Goal: Information Seeking & Learning: Learn about a topic

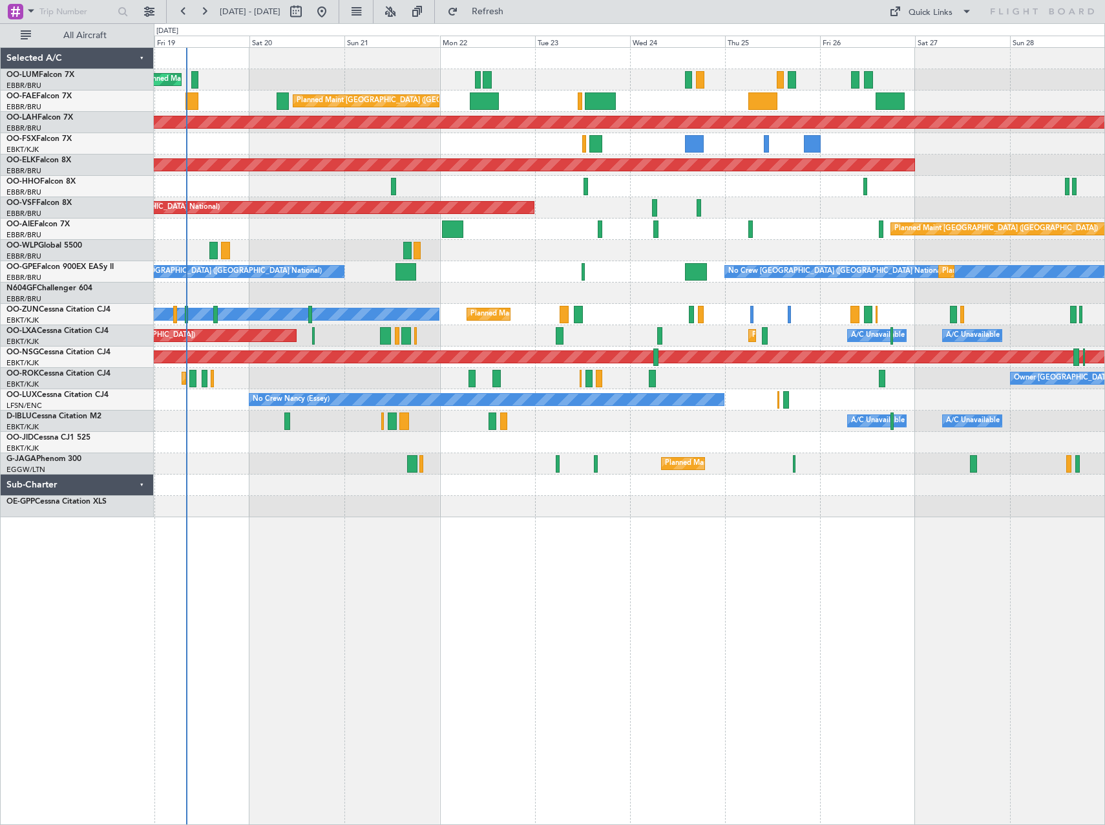
click at [375, 617] on div "Planned Maint [GEOGRAPHIC_DATA] ([GEOGRAPHIC_DATA] National) Owner [GEOGRAPHIC_…" at bounding box center [629, 436] width 951 height 778
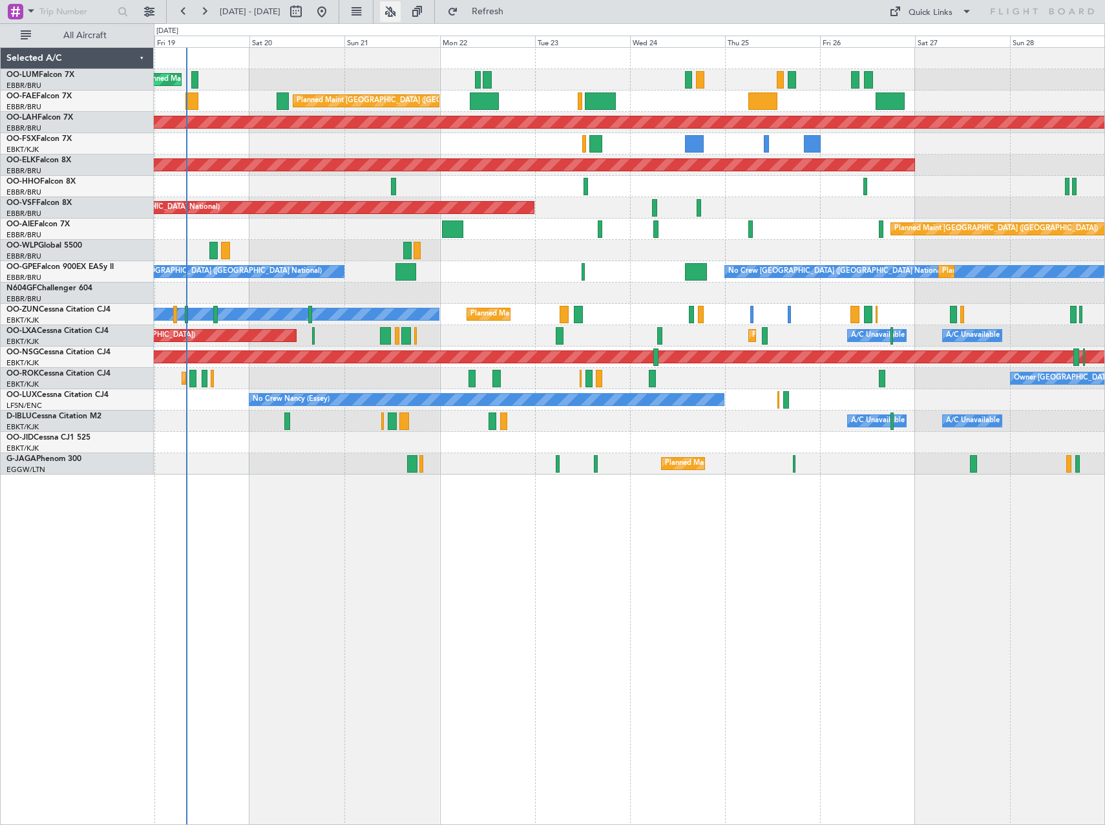
click at [401, 15] on button at bounding box center [390, 11] width 21 height 21
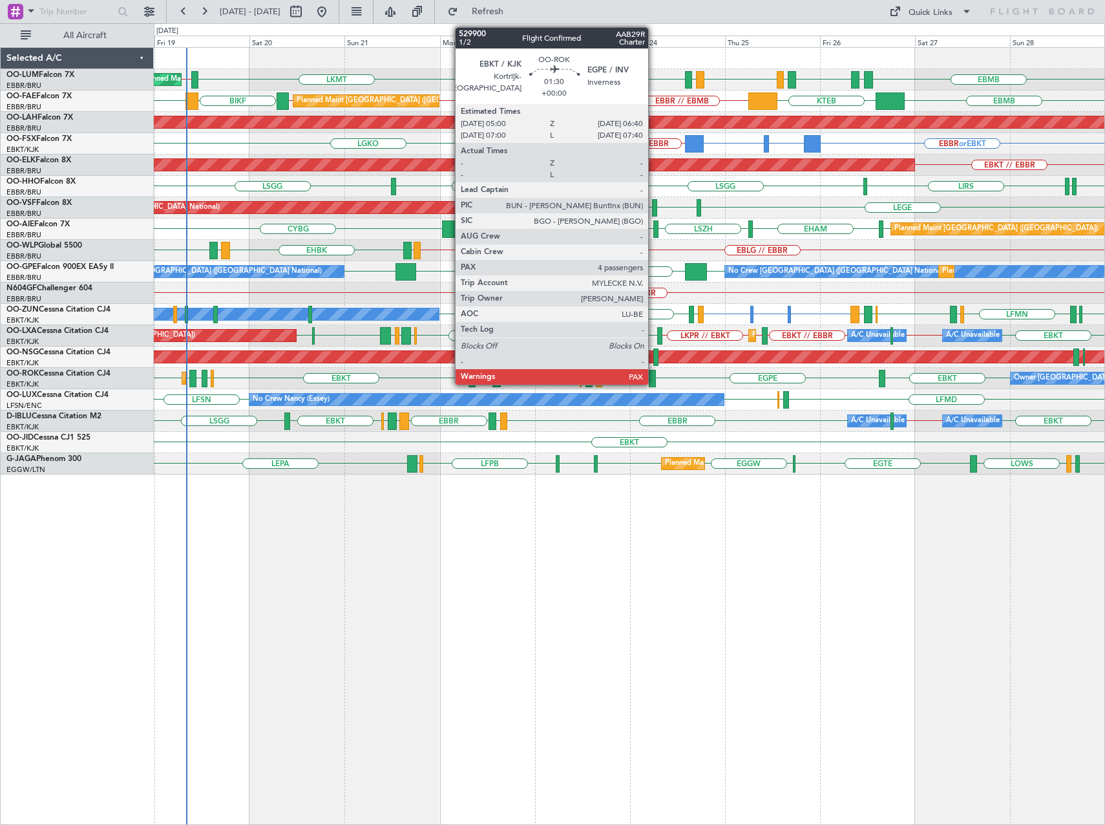
click at [654, 373] on div at bounding box center [652, 378] width 7 height 17
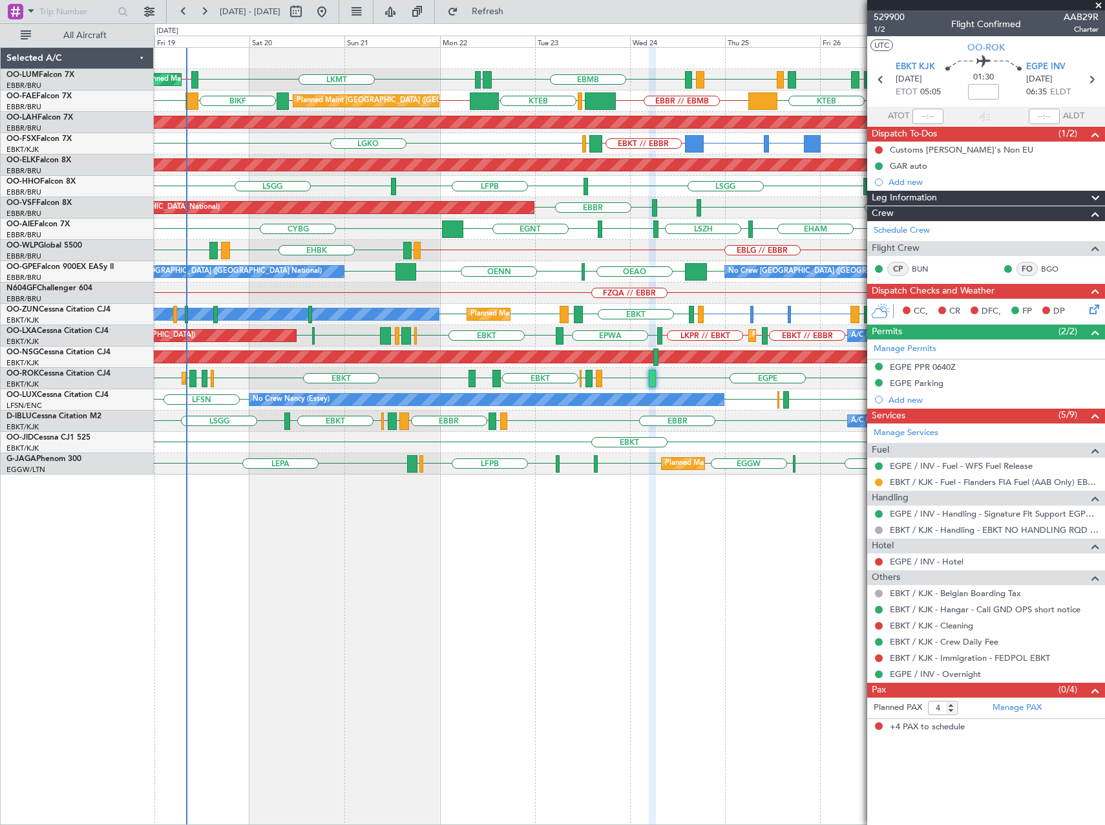
click at [1101, 7] on span at bounding box center [1098, 6] width 13 height 12
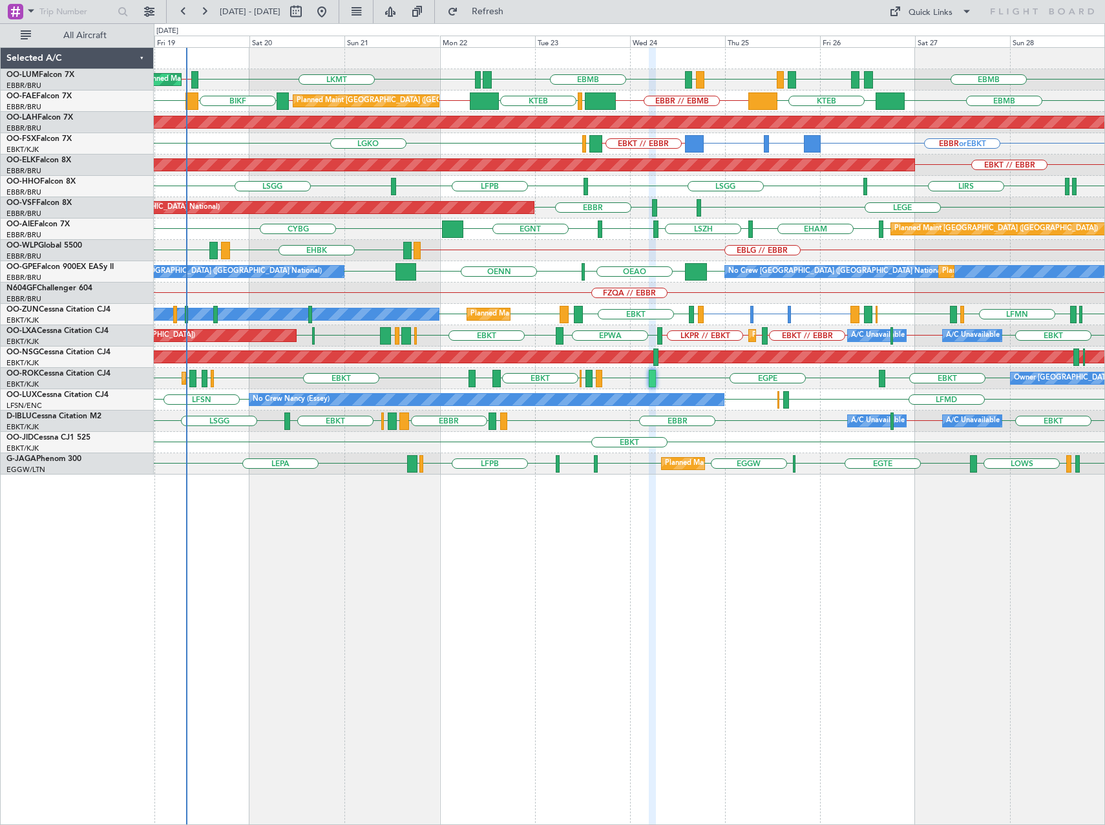
type input "0"
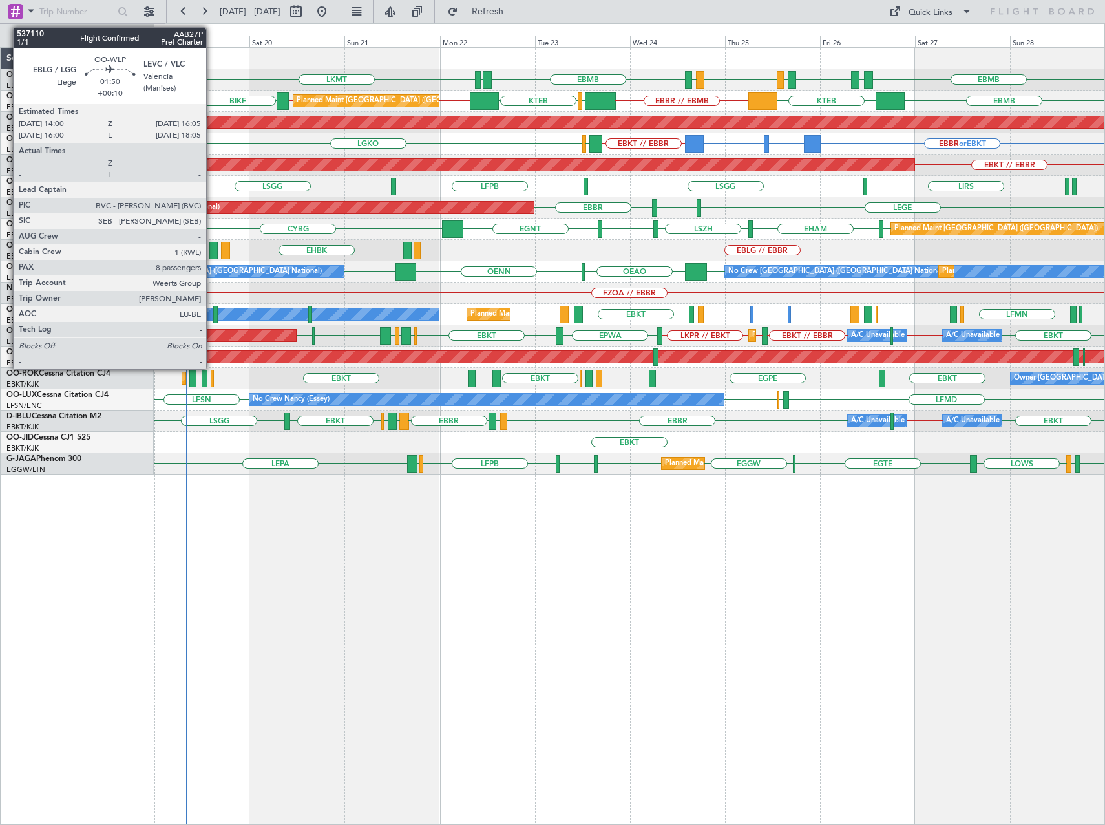
click at [212, 252] on div at bounding box center [213, 250] width 8 height 17
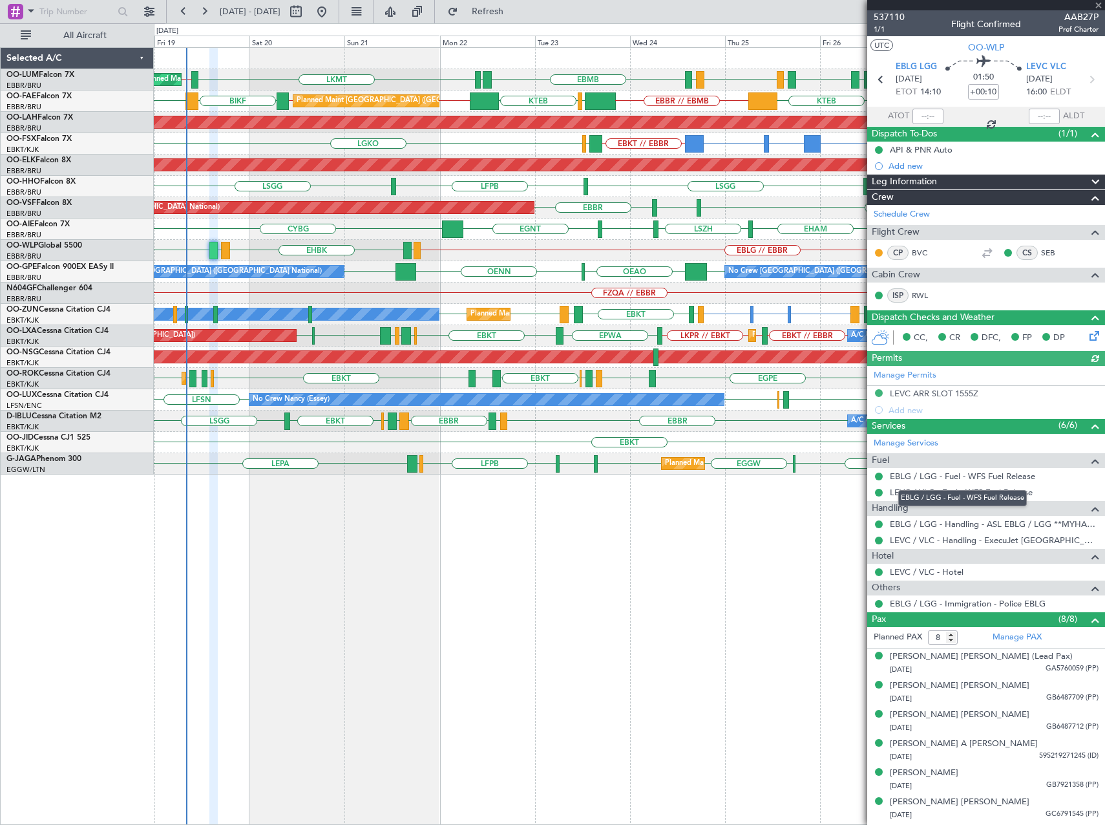
scroll to position [56, 0]
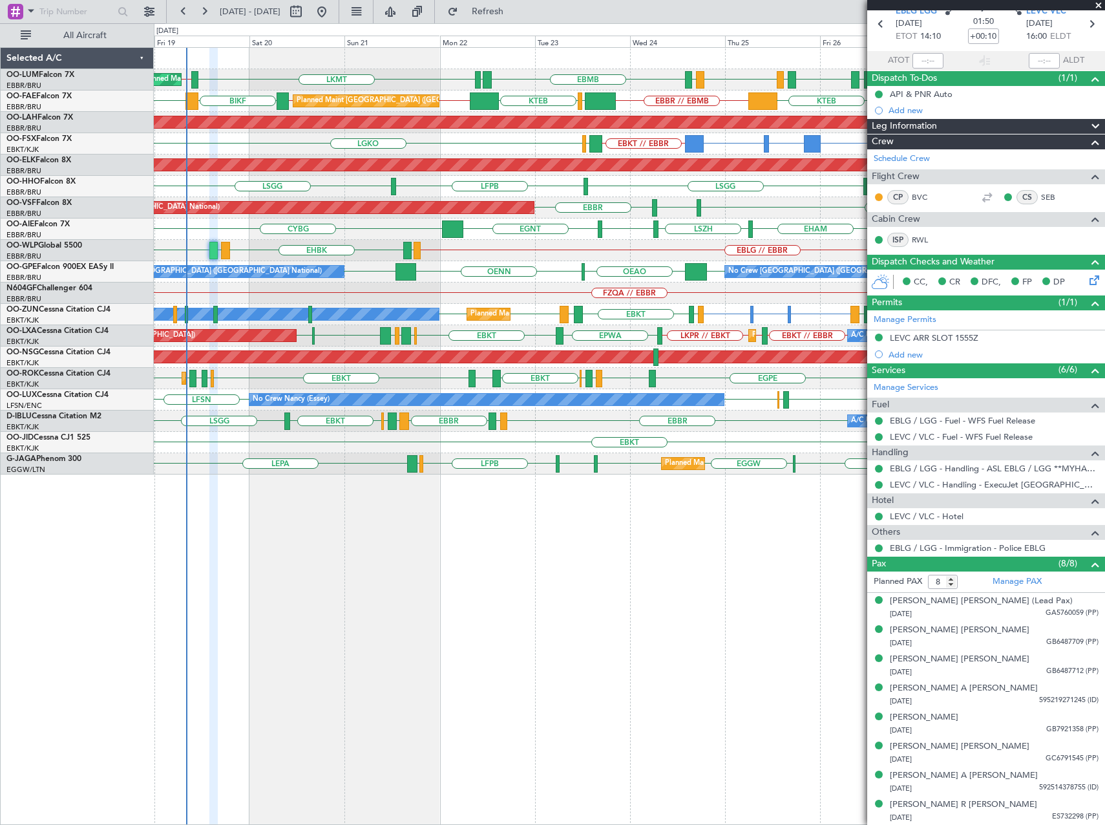
click at [1098, 4] on span at bounding box center [1098, 6] width 13 height 12
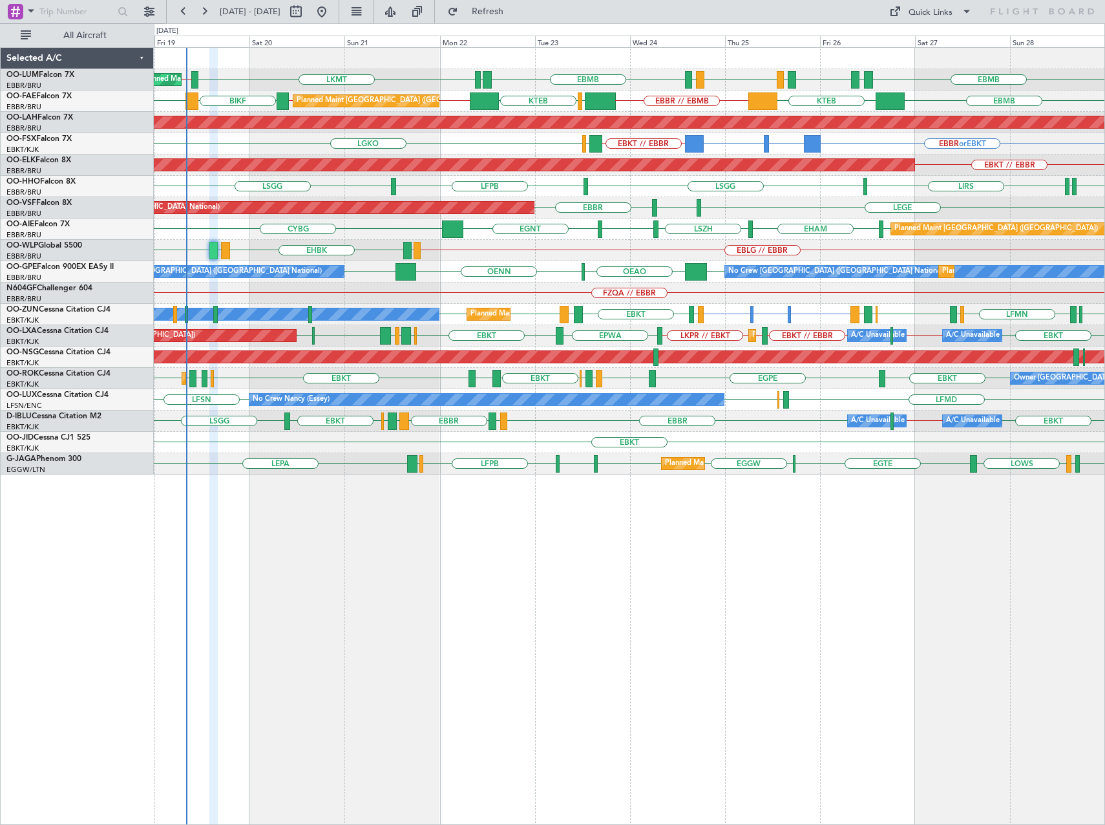
type input "0"
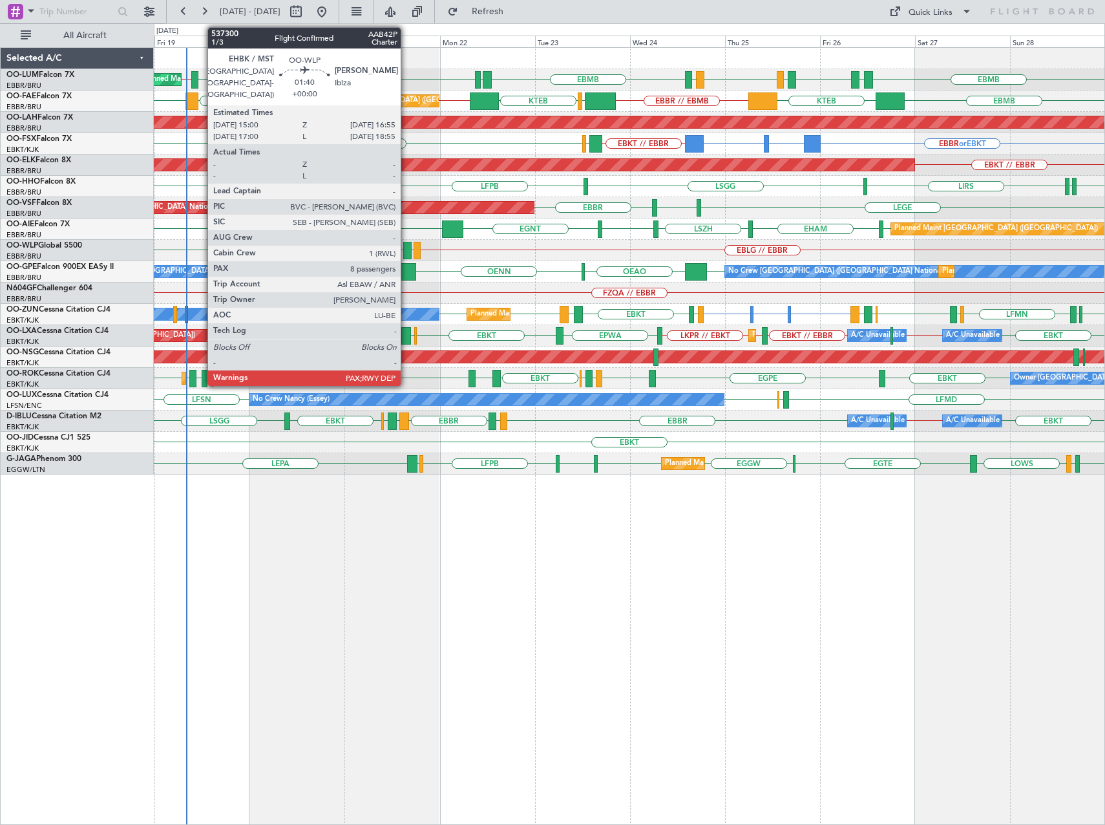
click at [407, 247] on div at bounding box center [407, 250] width 8 height 17
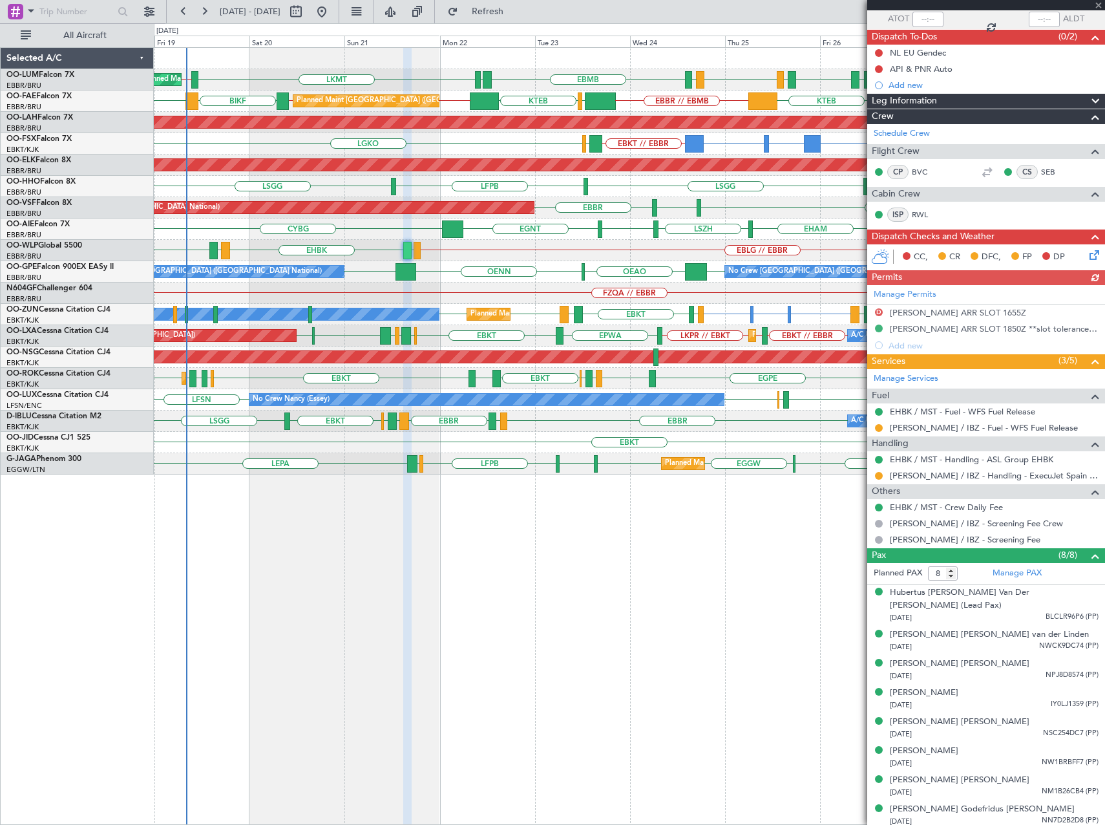
scroll to position [101, 0]
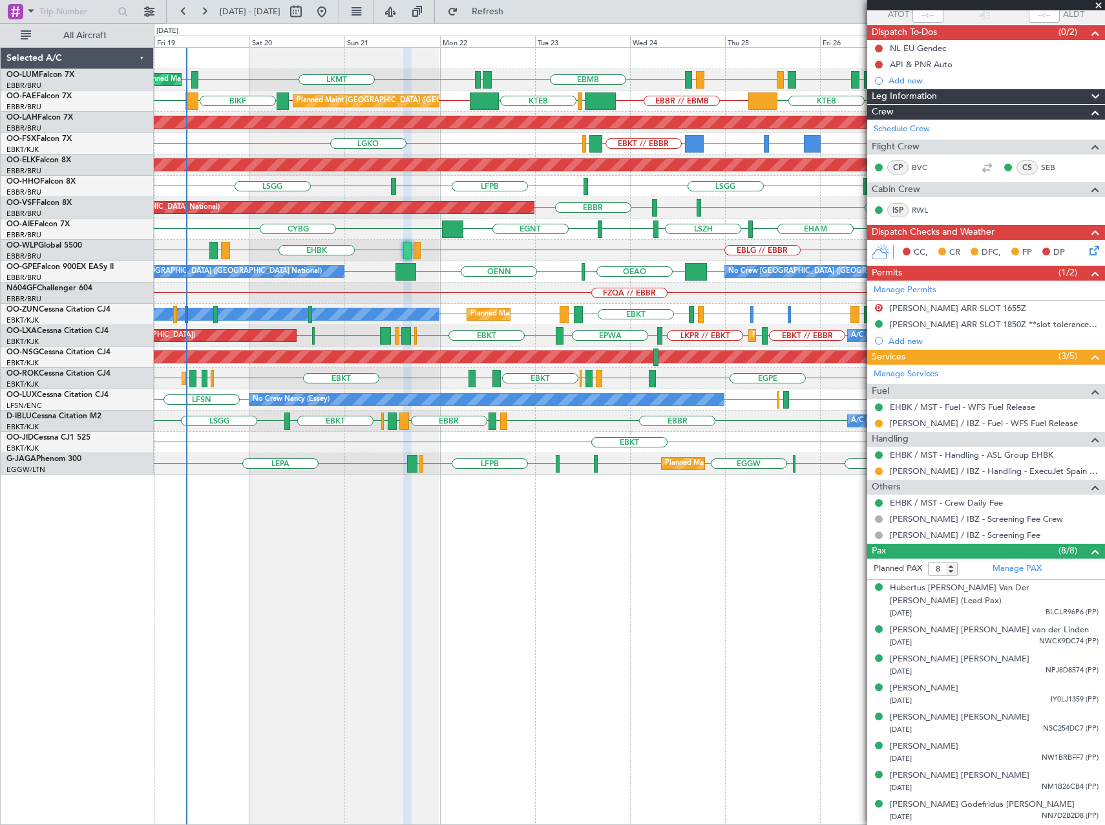
click at [1100, 3] on span at bounding box center [1098, 6] width 13 height 12
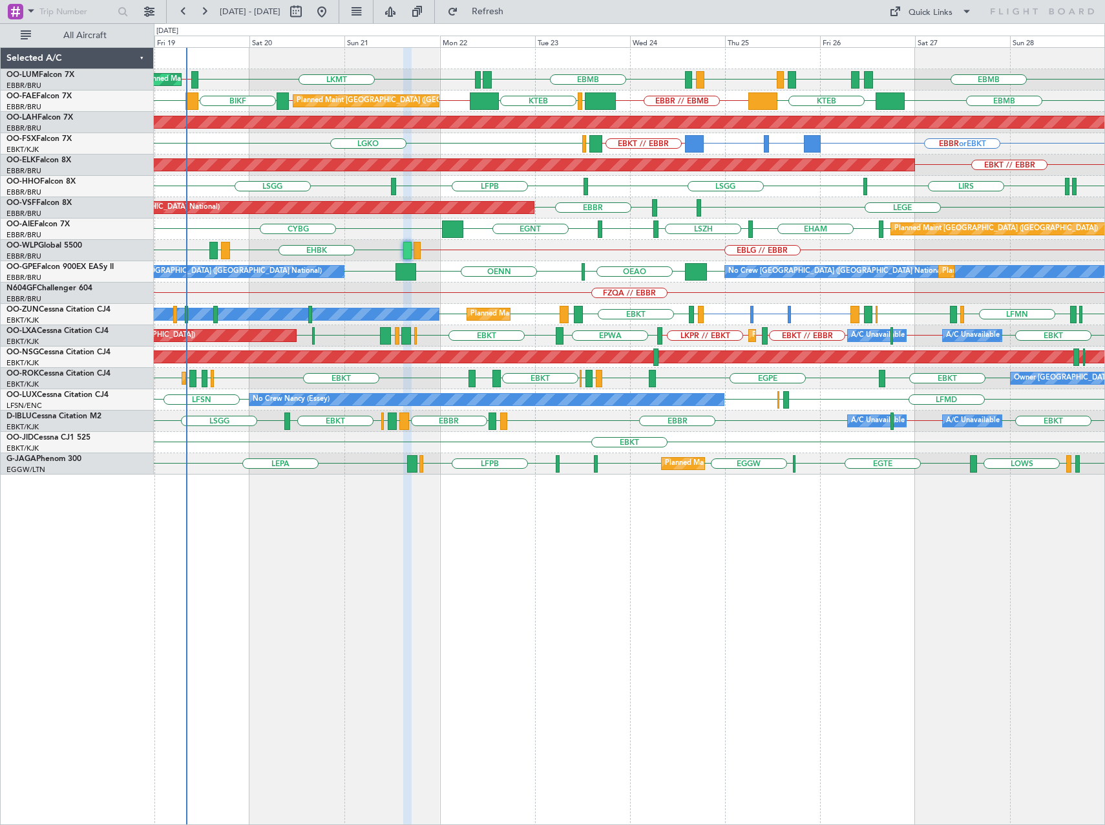
type input "0"
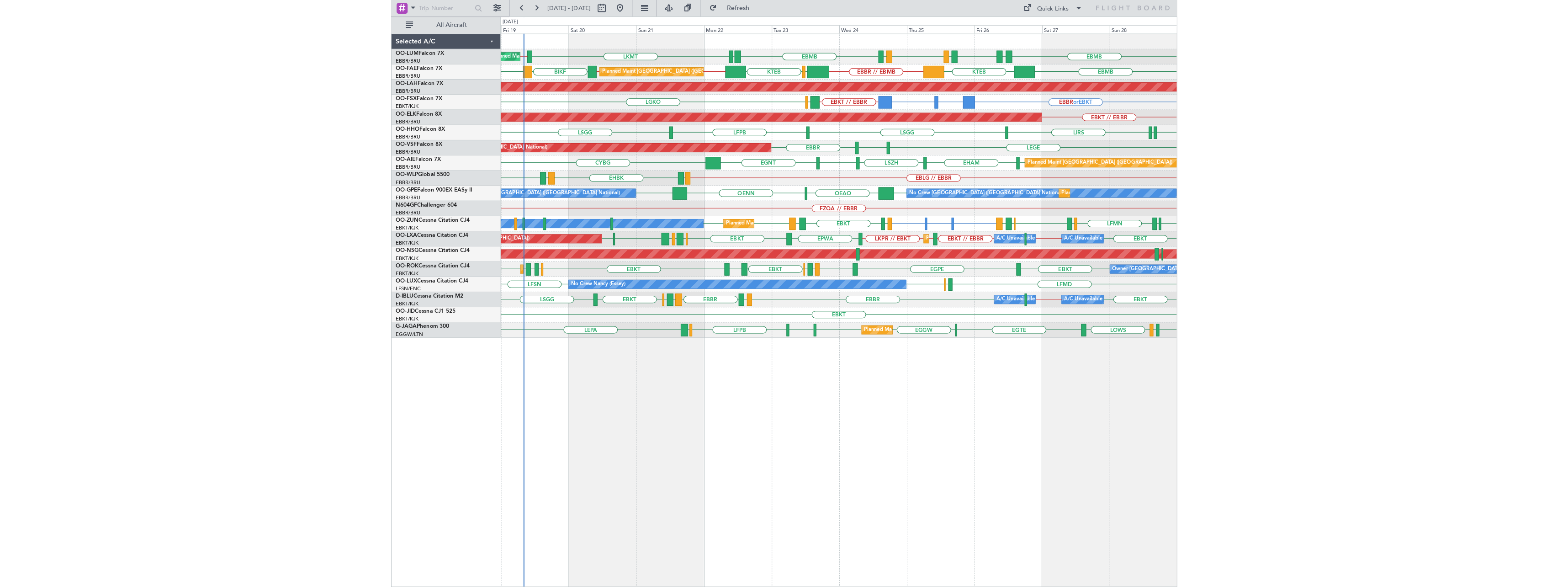
scroll to position [0, 0]
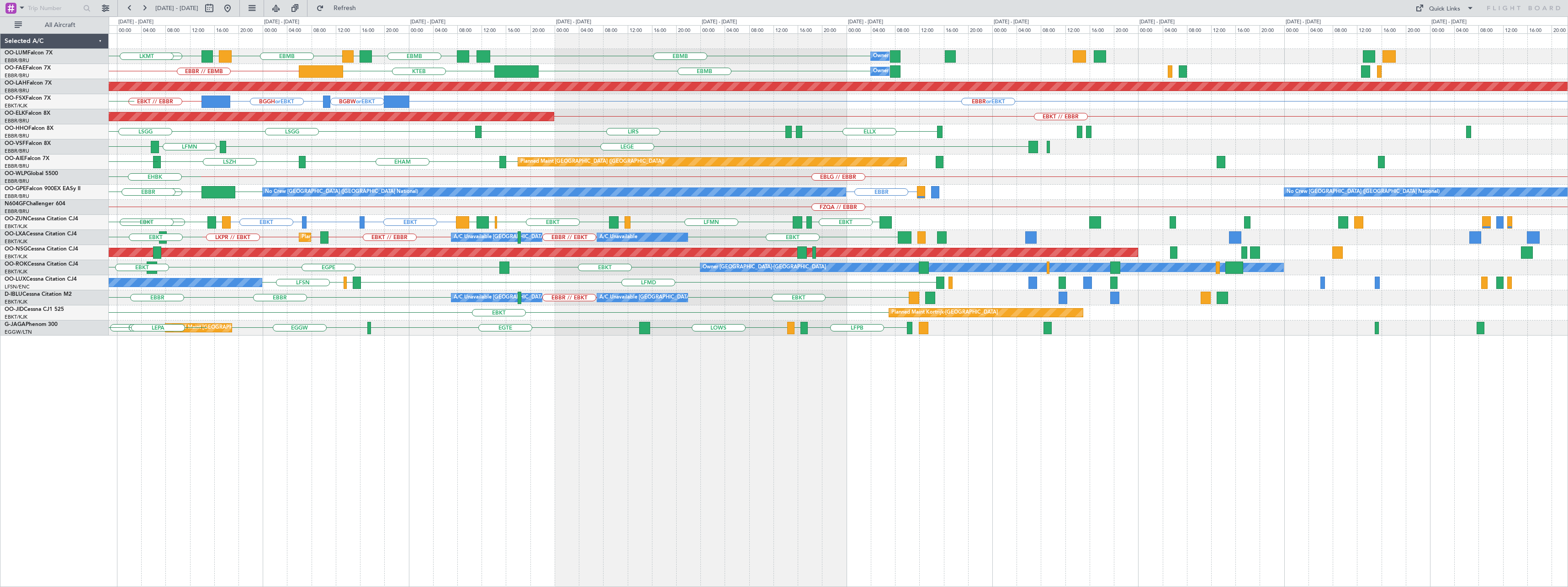
click at [558, 402] on div "EBMB [GEOGRAPHIC_DATA] EBMB EPRZ EBMB EPRZ EBMB Owner [GEOGRAPHIC_DATA] EYSA LK…" at bounding box center [838, 310] width 1459 height 554
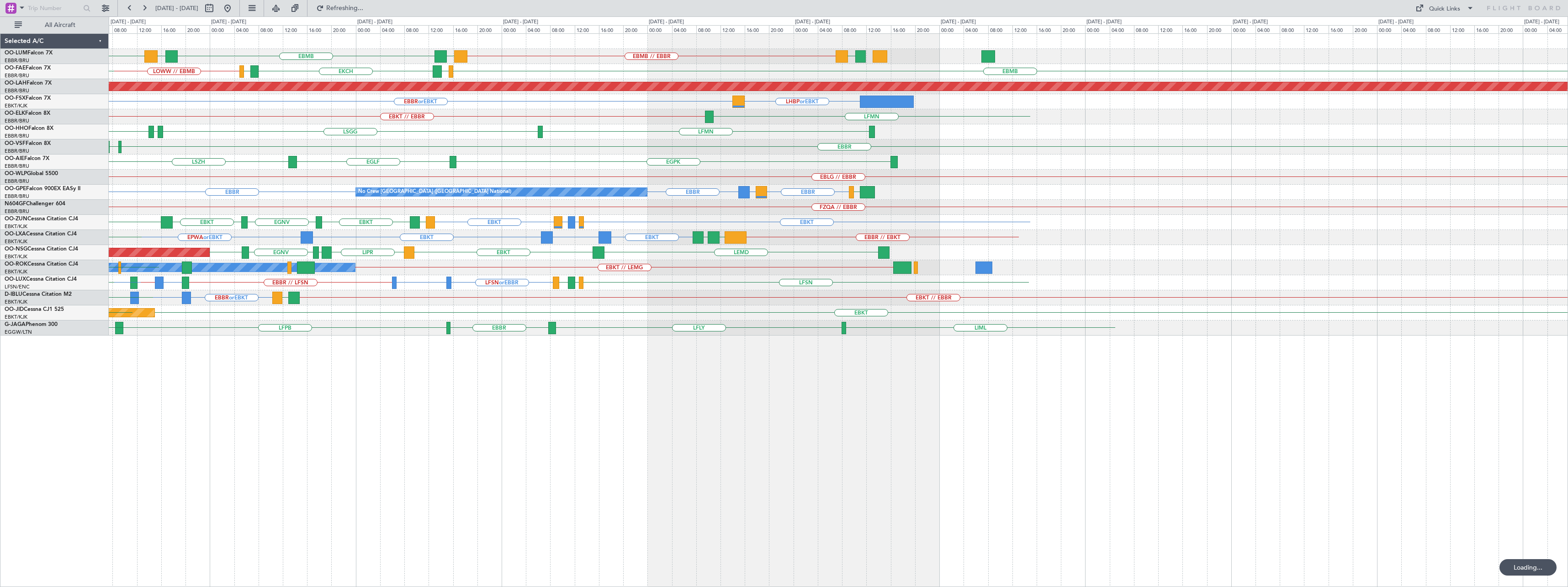
click at [643, 397] on div "EBMB LEMD EBMB [GEOGRAPHIC_DATA] EBMB // EBBR [GEOGRAPHIC_DATA] LOWW EBMB Owner…" at bounding box center [838, 310] width 1459 height 554
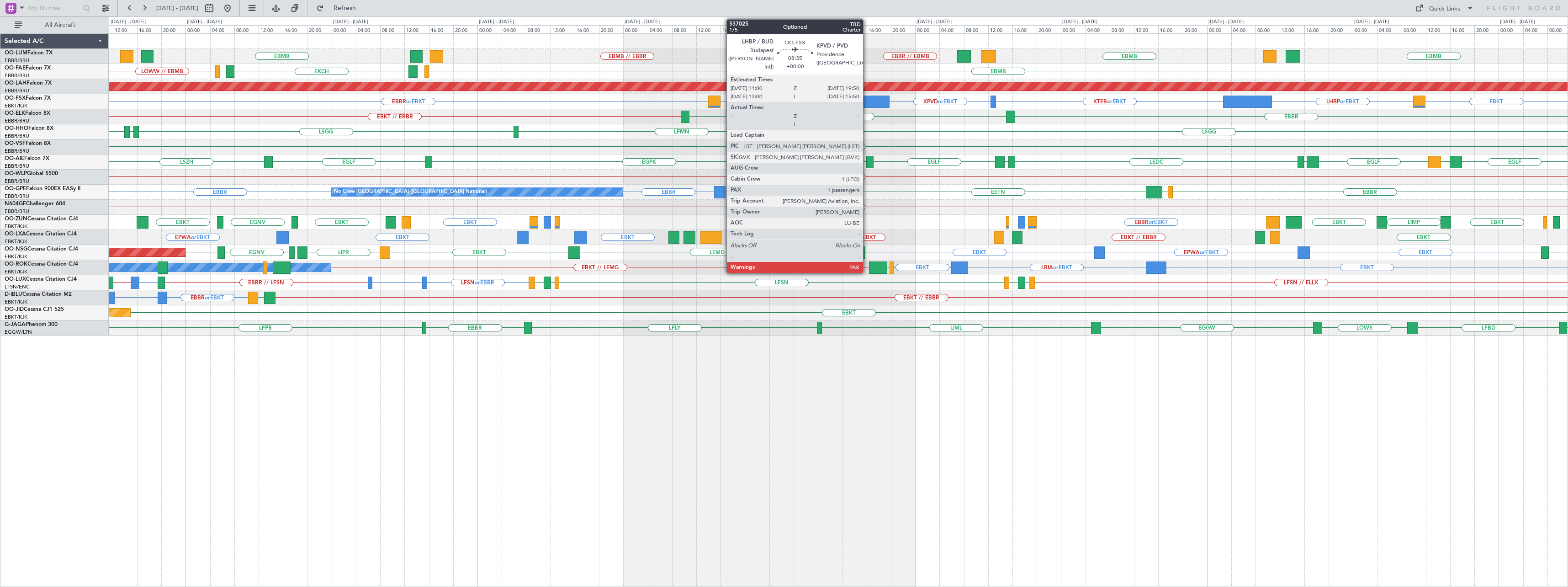
click at [867, 105] on div at bounding box center [862, 101] width 54 height 12
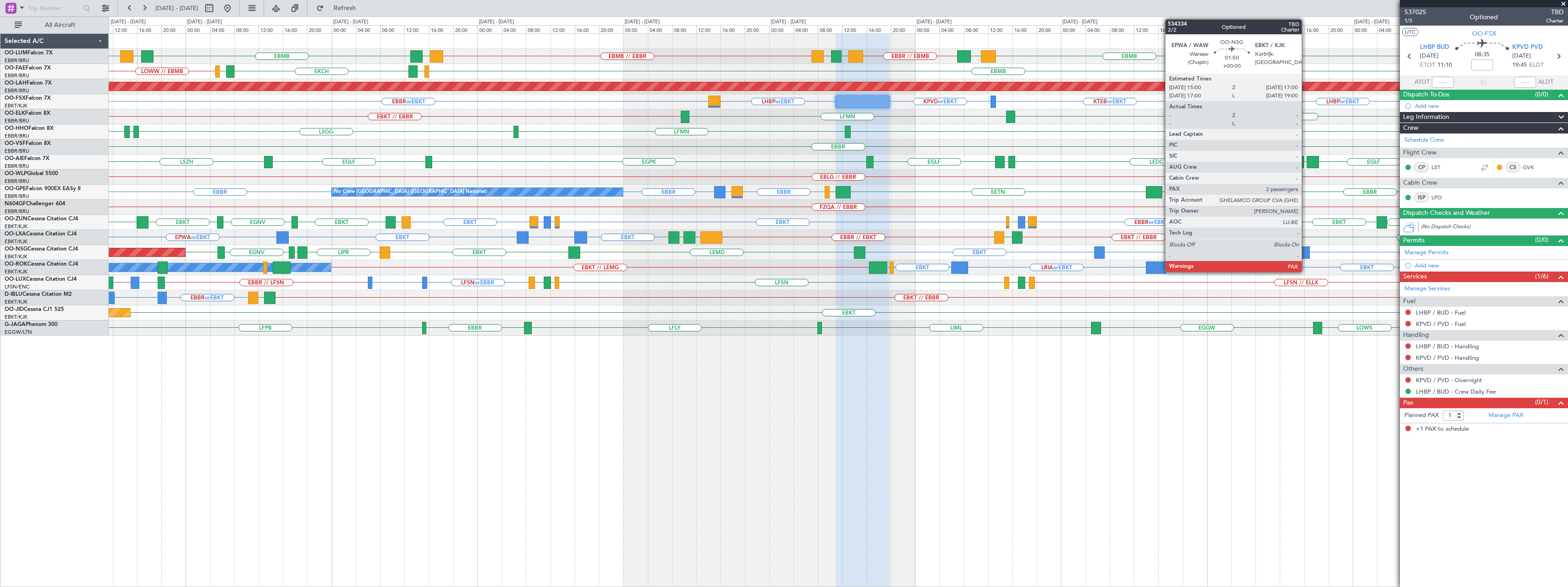
click at [1564, 4] on span at bounding box center [1563, 4] width 9 height 8
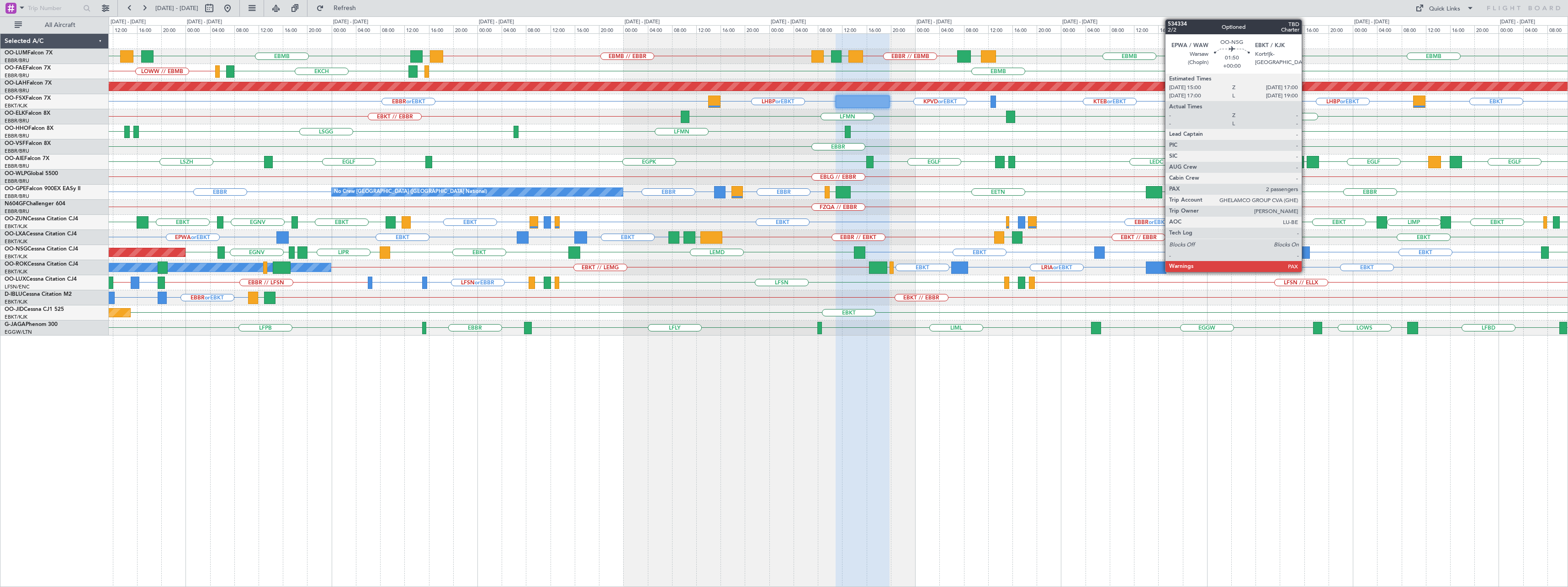
type input "0"
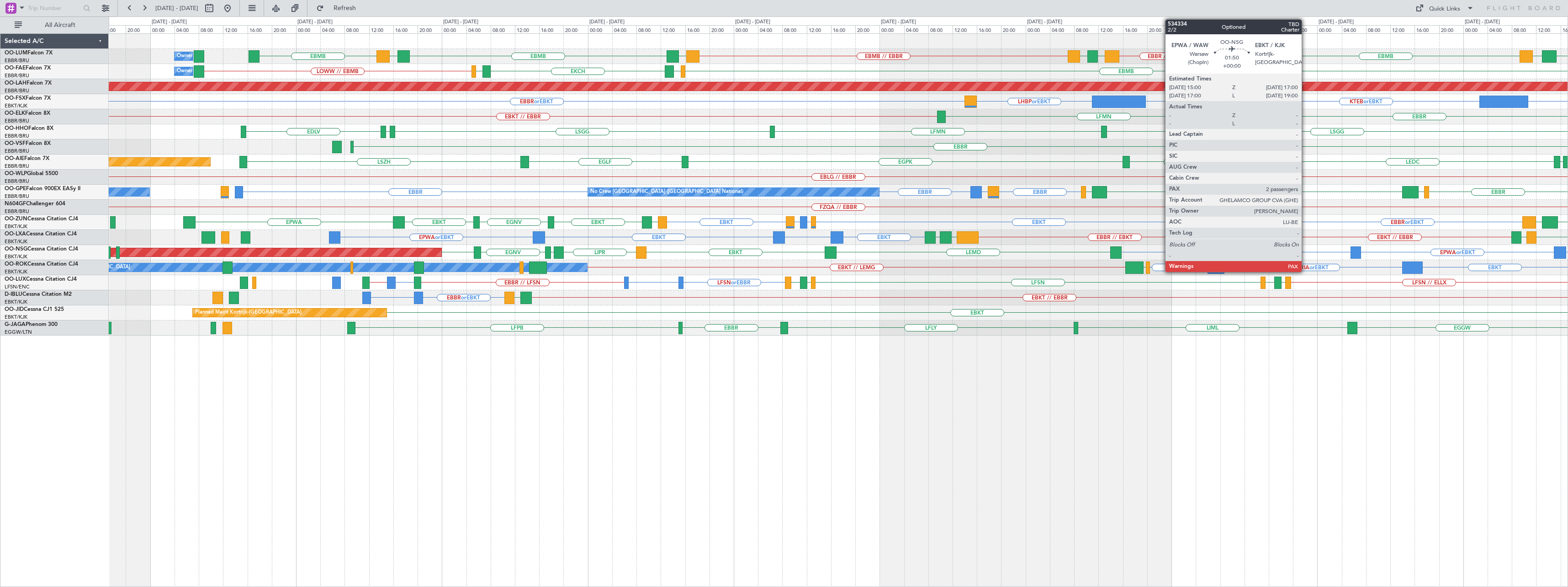
click at [972, 373] on div "EBMB LEMD EBMB EBBR // EBMB LRSB [GEOGRAPHIC_DATA] EBMB // EBBR [GEOGRAPHIC_DAT…" at bounding box center [838, 310] width 1459 height 554
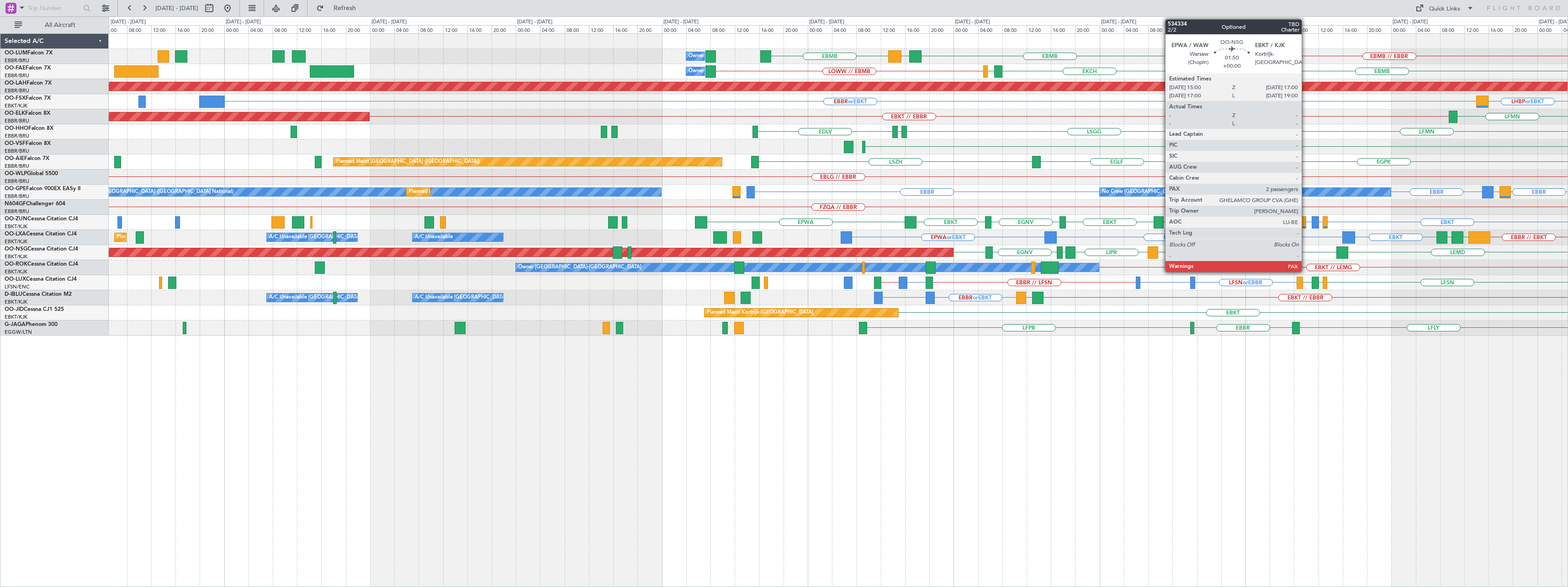
click at [936, 385] on div "EBMB LEMD EBMB EBMB // EBBR [GEOGRAPHIC_DATA] Owner [GEOGRAPHIC_DATA] [GEOGRAPH…" at bounding box center [838, 310] width 1459 height 554
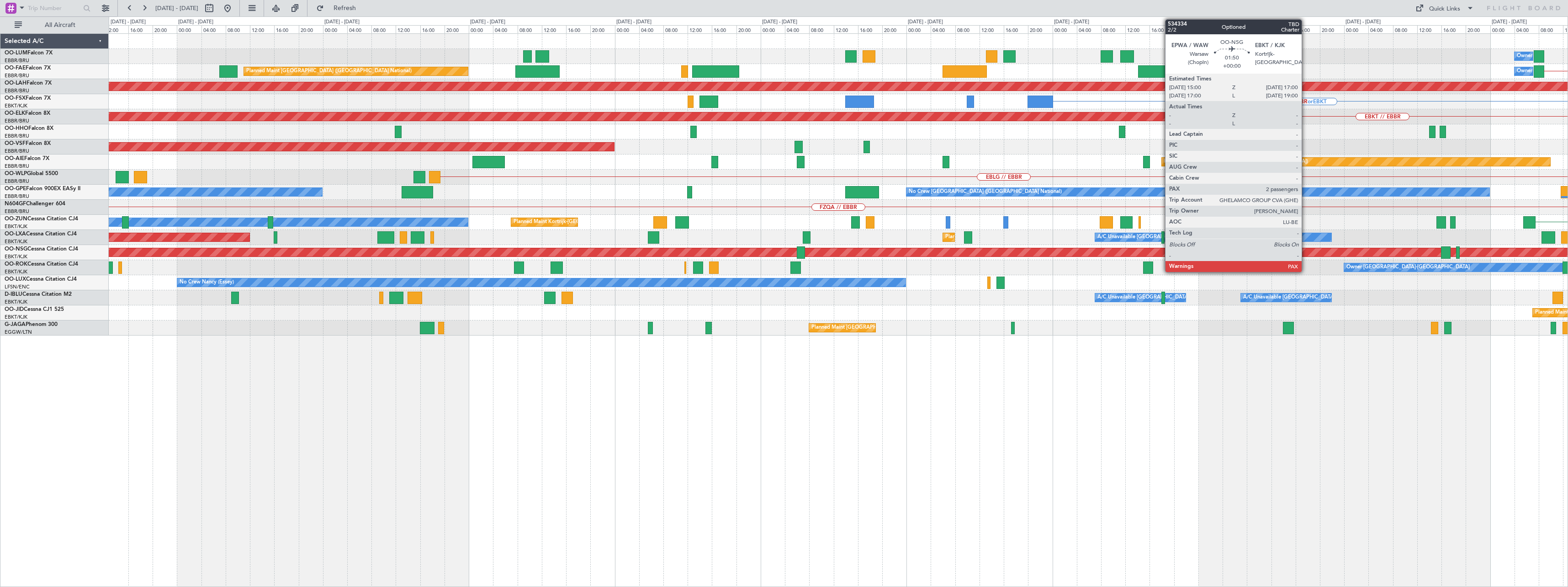
click at [972, 417] on div "Owner Melsbroek Air Base LEMD EBMB Planned Maint [GEOGRAPHIC_DATA] ([GEOGRAPHIC…" at bounding box center [838, 310] width 1459 height 554
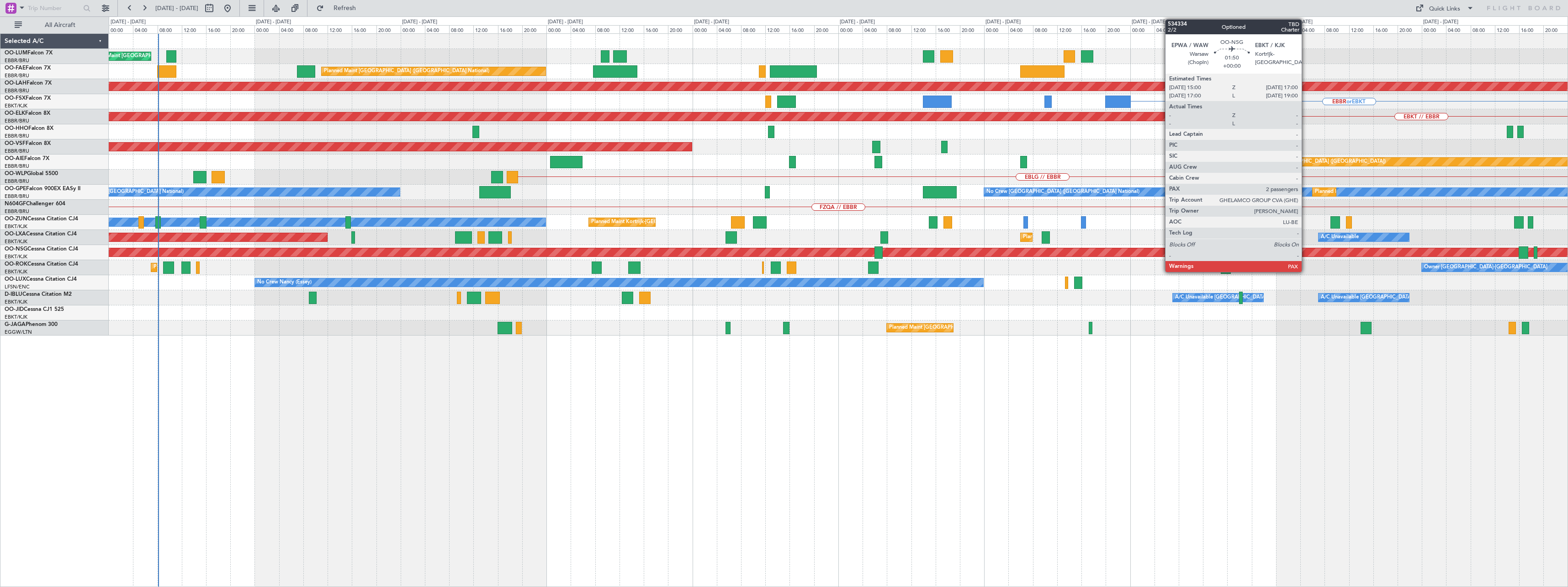
click at [533, 419] on div "Planned Maint [GEOGRAPHIC_DATA] ([GEOGRAPHIC_DATA] National) LEMD EBMB Owner [G…" at bounding box center [838, 310] width 1459 height 554
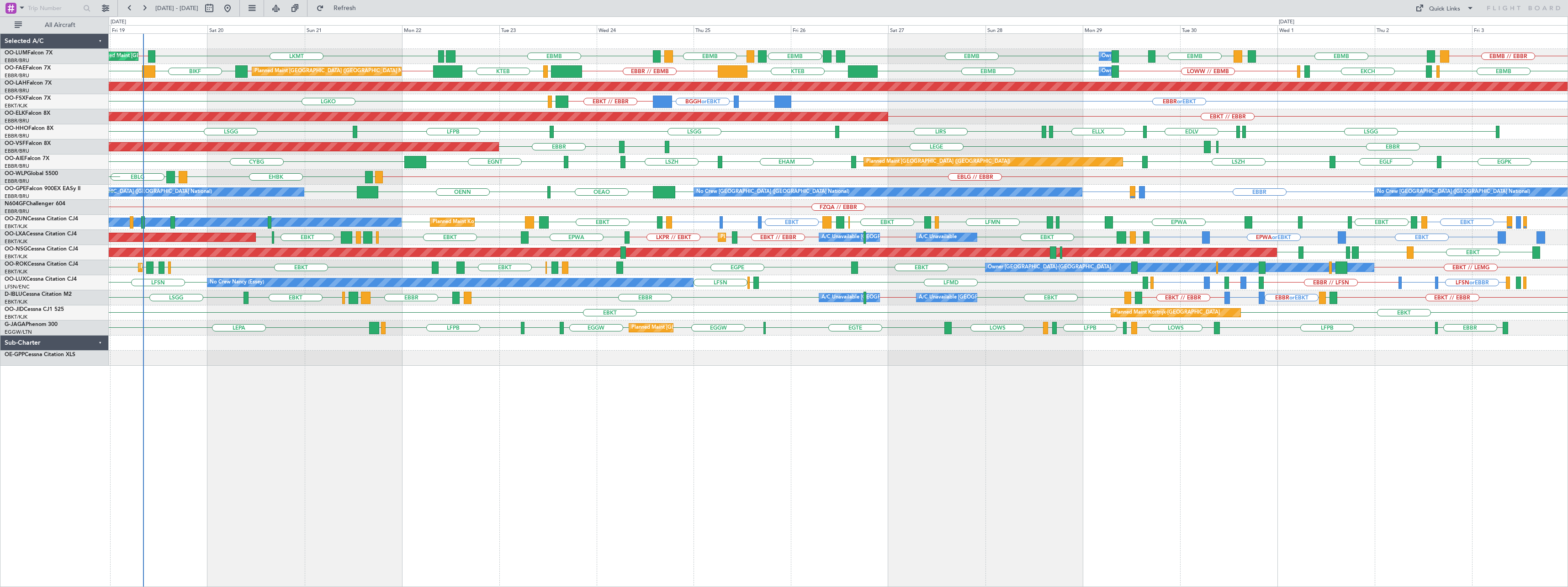
click at [681, 480] on div "LKMT EBBR // EBMB EBMB LEMD EBMB LOWW EBMB EBMB [GEOGRAPHIC_DATA] EBMB EPRZ EBM…" at bounding box center [838, 310] width 1459 height 554
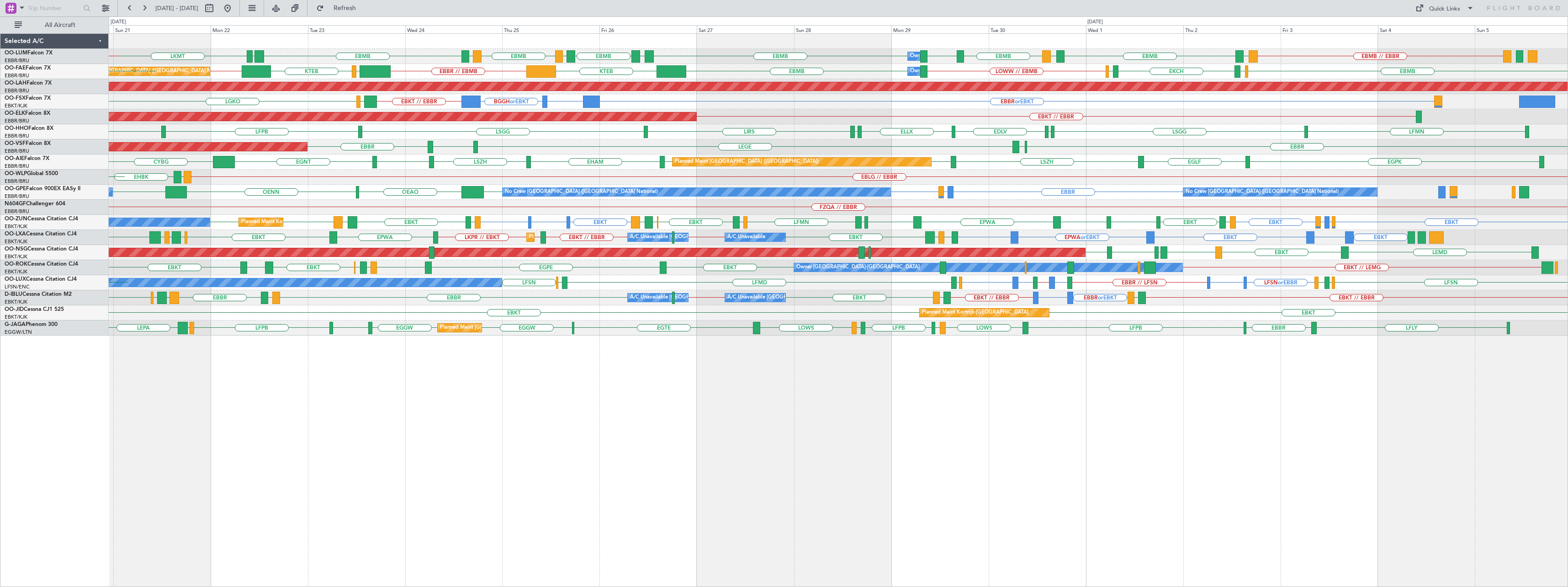
click at [1113, 424] on div "LKMT EBMB // EBBR [GEOGRAPHIC_DATA] EBMB LEMD EBMB LOWW EBMB EBMB [GEOGRAPHIC_D…" at bounding box center [838, 310] width 1459 height 554
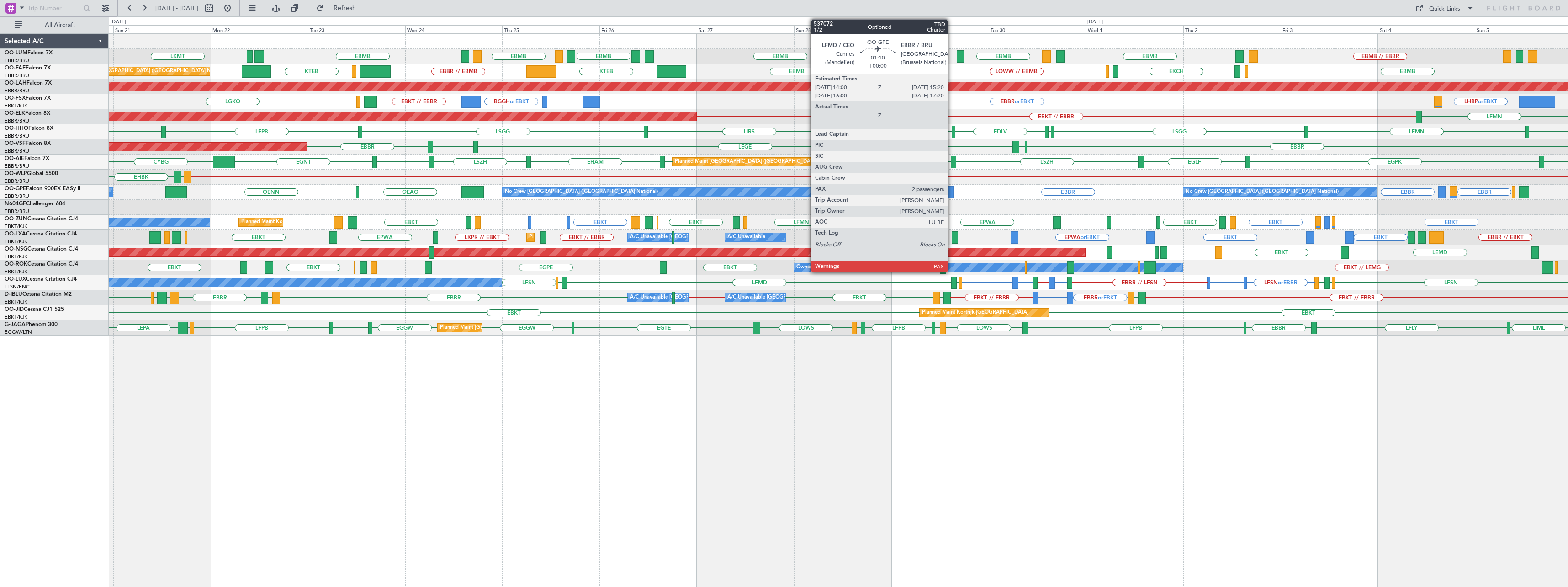
click at [952, 192] on div at bounding box center [951, 192] width 6 height 12
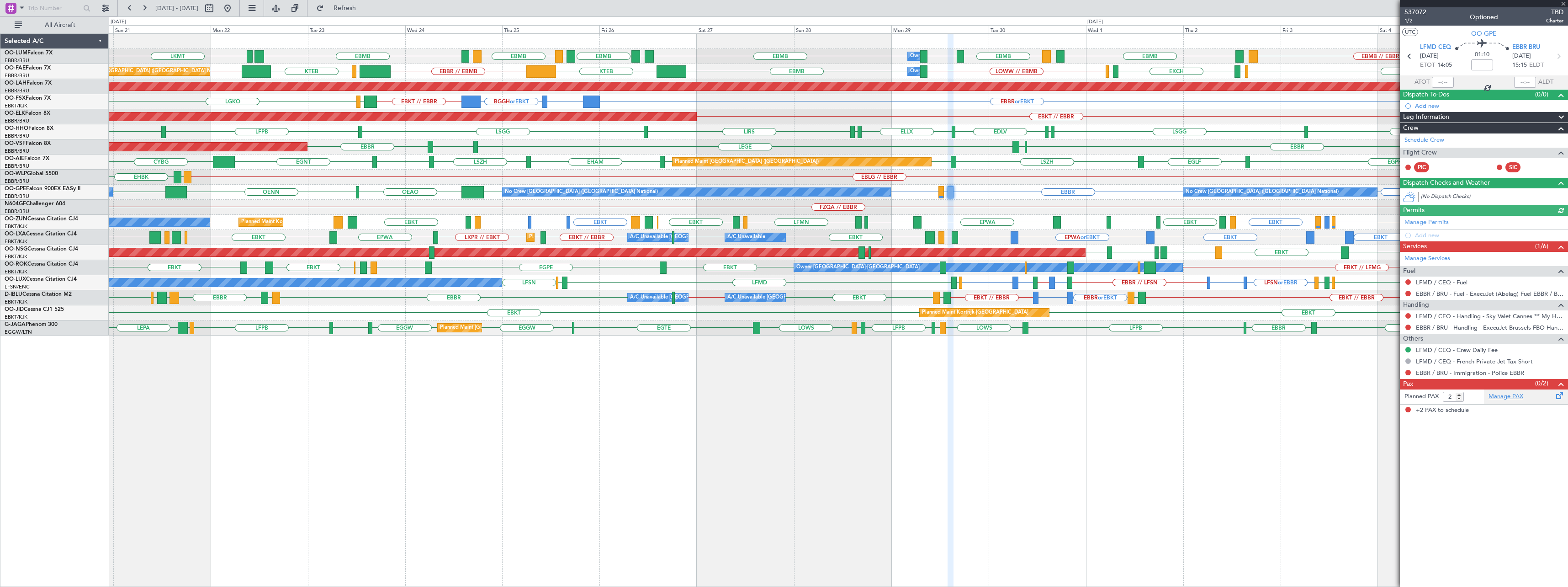
click at [1499, 397] on link "Manage PAX" at bounding box center [1506, 397] width 35 height 9
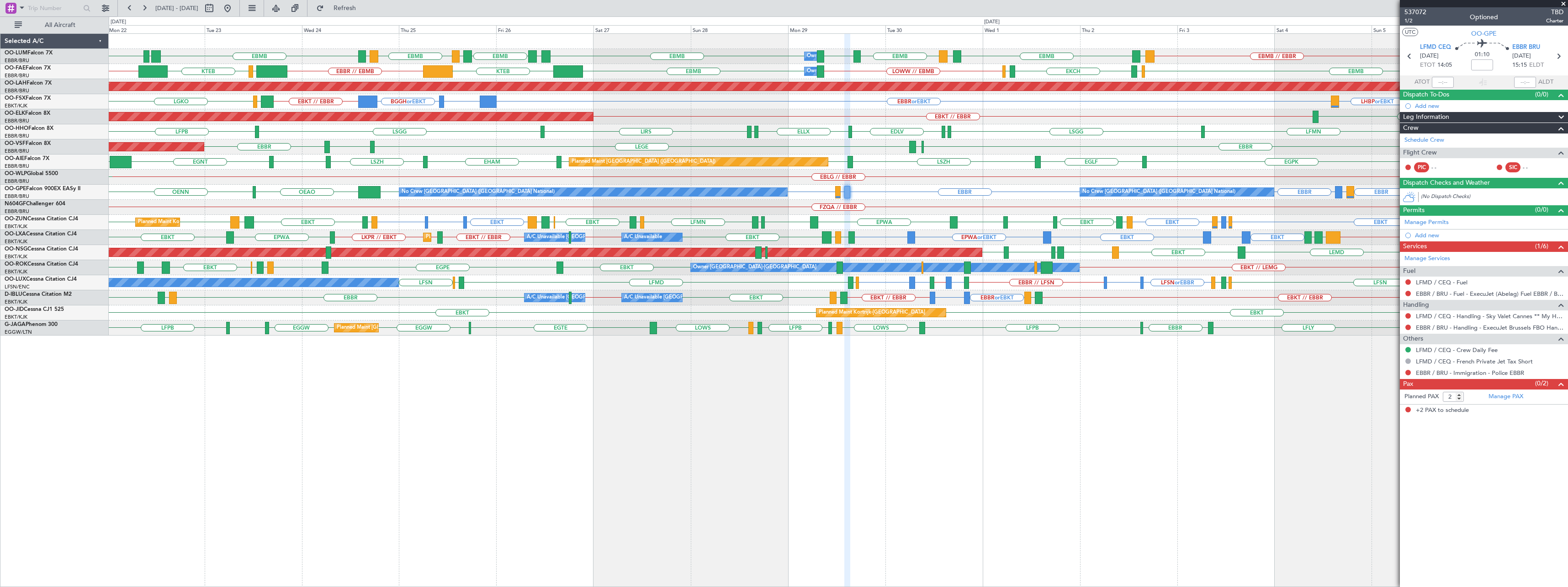
click at [1048, 223] on div "LKMT EBBR // EBMB LRSB [GEOGRAPHIC_DATA] EBMB // EBBR [GEOGRAPHIC_DATA] EBMB LE…" at bounding box center [838, 185] width 1459 height 302
